Goal: Check status

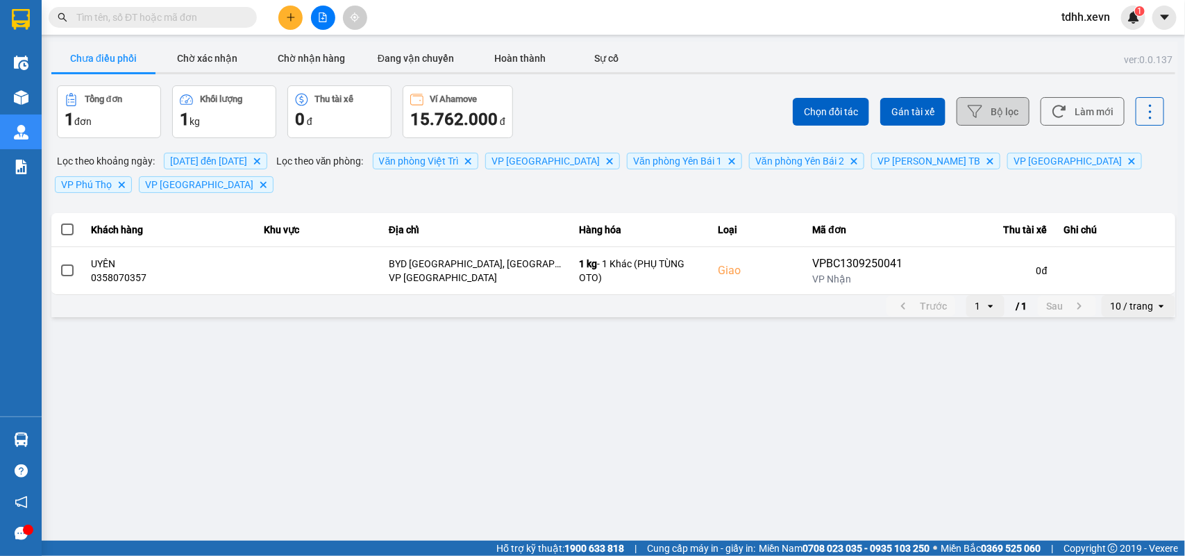
click at [862, 109] on button "Bộ lọc" at bounding box center [993, 111] width 73 height 28
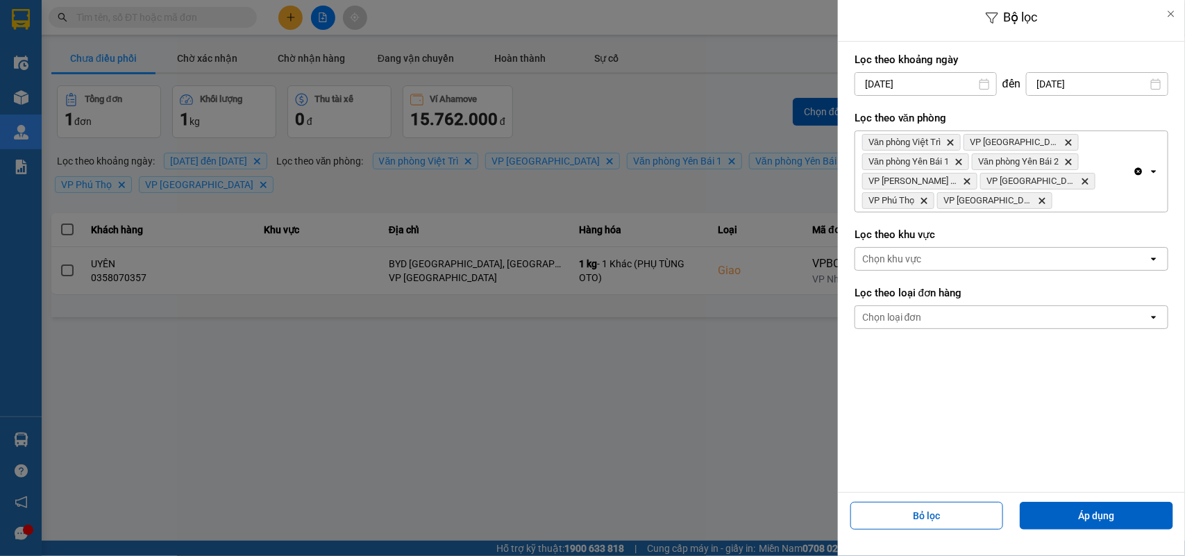
click at [862, 82] on input "[DATE]" at bounding box center [1097, 84] width 141 height 22
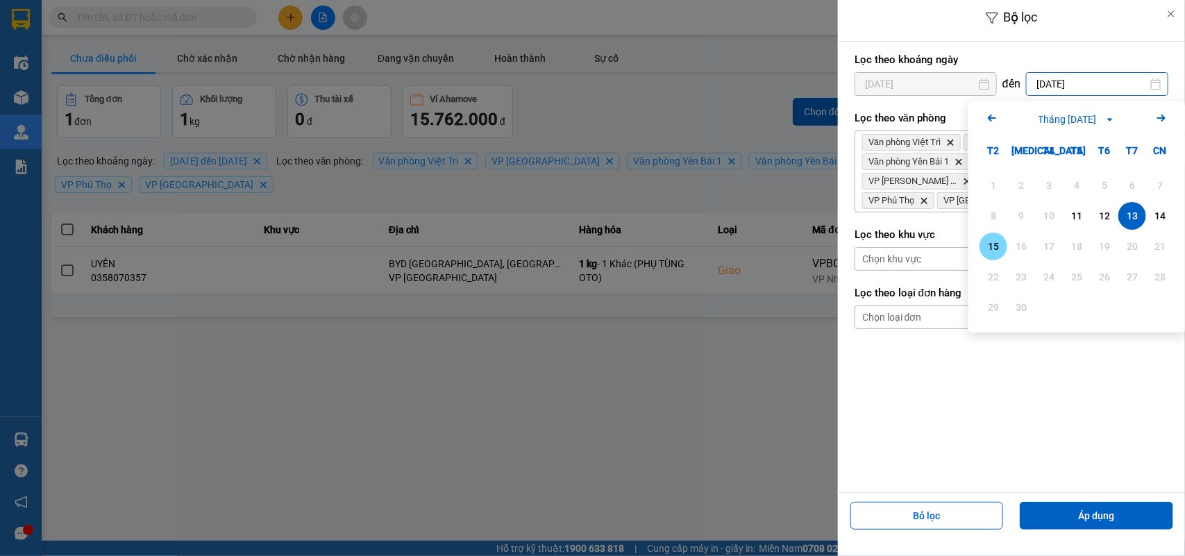
click at [862, 246] on div "15" at bounding box center [993, 246] width 19 height 17
type input "[DATE]"
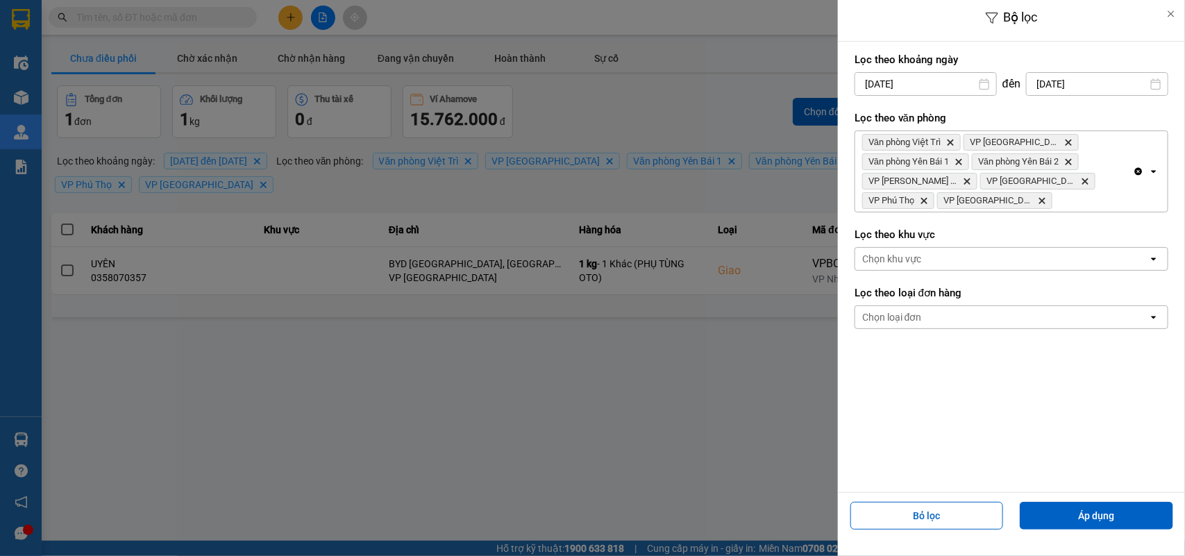
click at [862, 84] on input "[DATE]" at bounding box center [925, 84] width 141 height 22
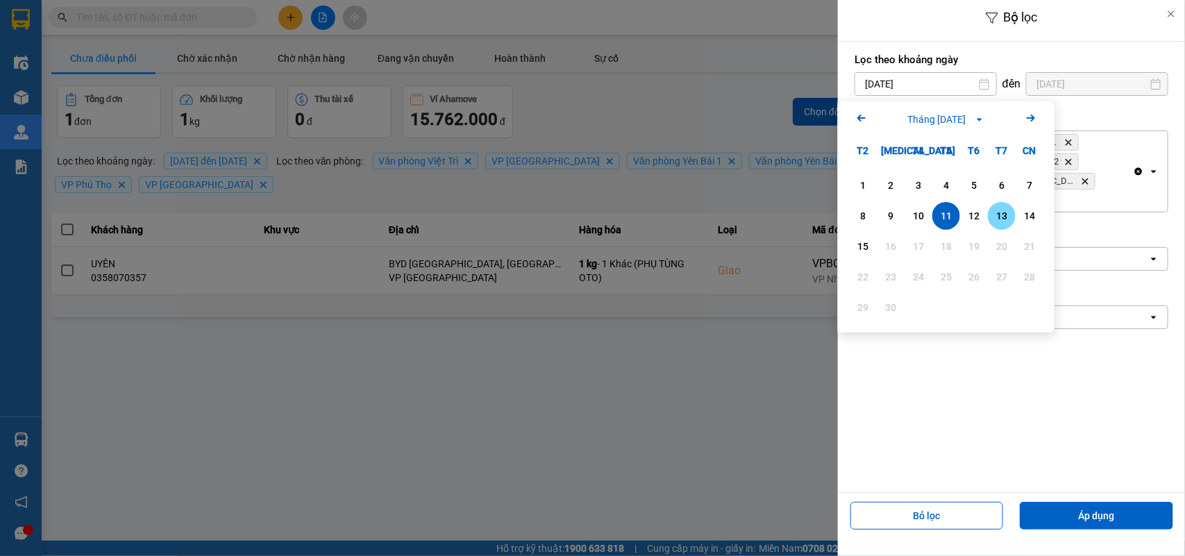
click at [862, 217] on div "13" at bounding box center [1001, 216] width 19 height 17
type input "[DATE]"
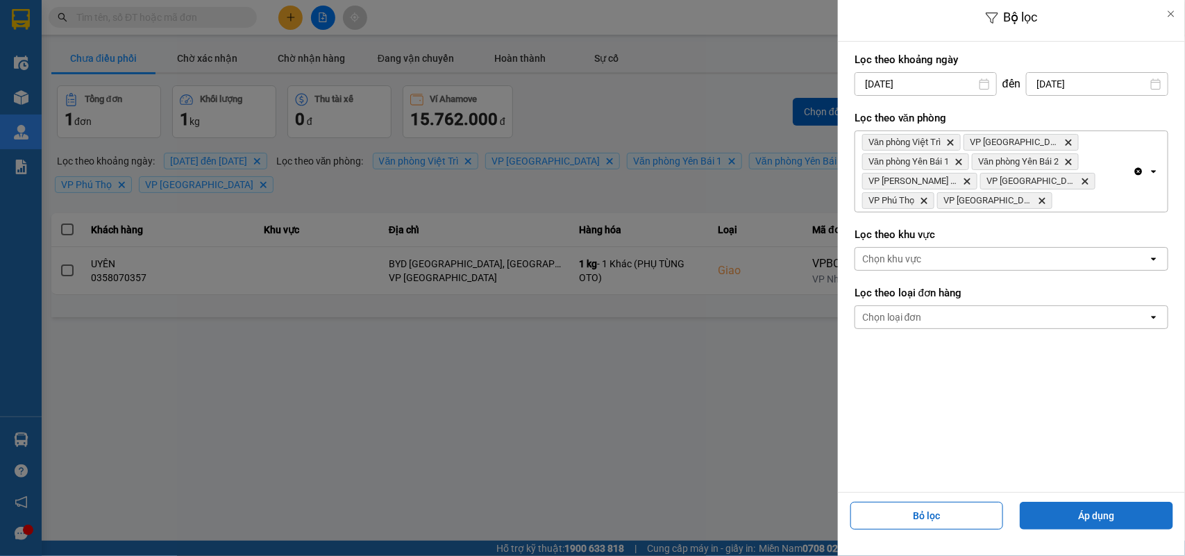
click at [862, 403] on button "Áp dụng" at bounding box center [1096, 516] width 153 height 28
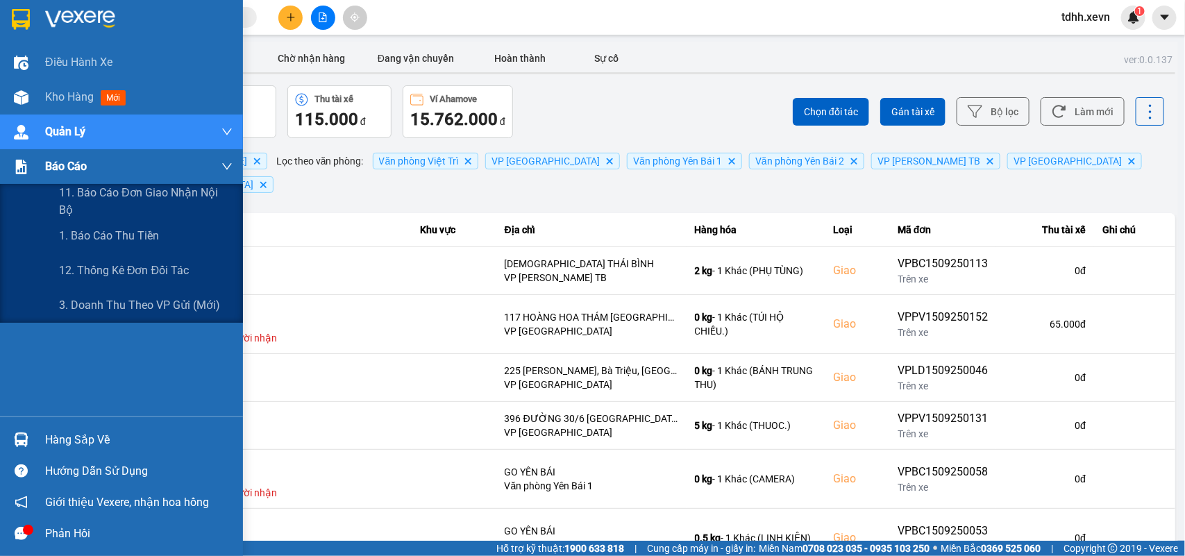
click at [224, 169] on icon "down" at bounding box center [226, 166] width 11 height 11
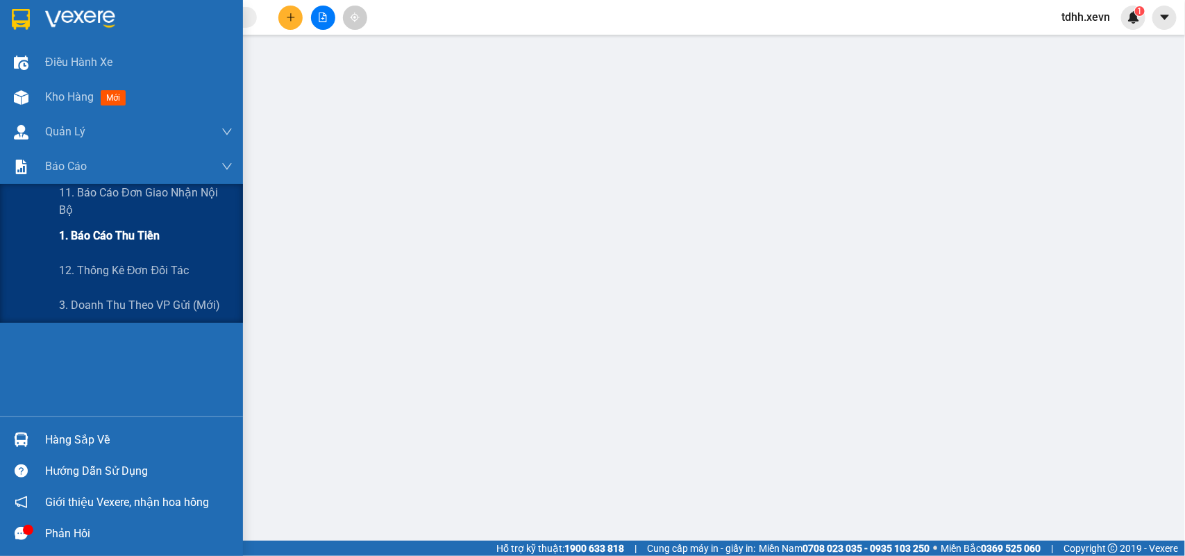
click at [149, 242] on span "1. Báo cáo thu tiền" at bounding box center [109, 235] width 101 height 17
